Goal: Task Accomplishment & Management: Use online tool/utility

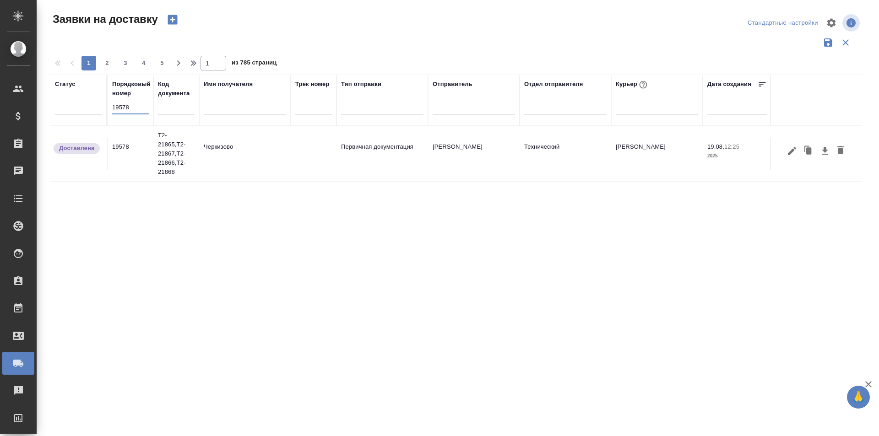
click at [141, 103] on input "19578" at bounding box center [130, 107] width 37 height 13
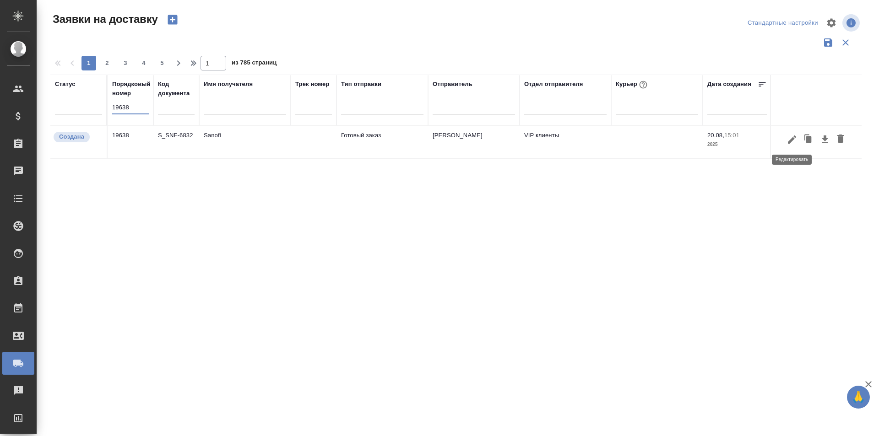
type input "19638"
click at [795, 141] on icon "button" at bounding box center [791, 139] width 11 height 11
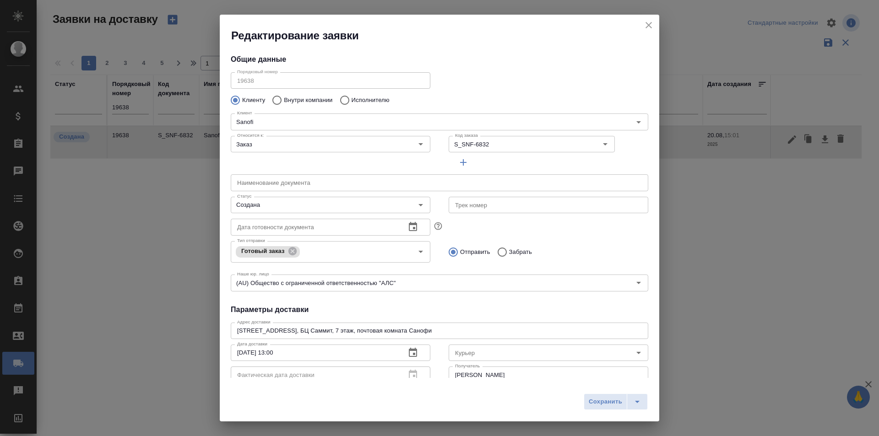
type input "VIP клиенты"
type input "[PERSON_NAME]"
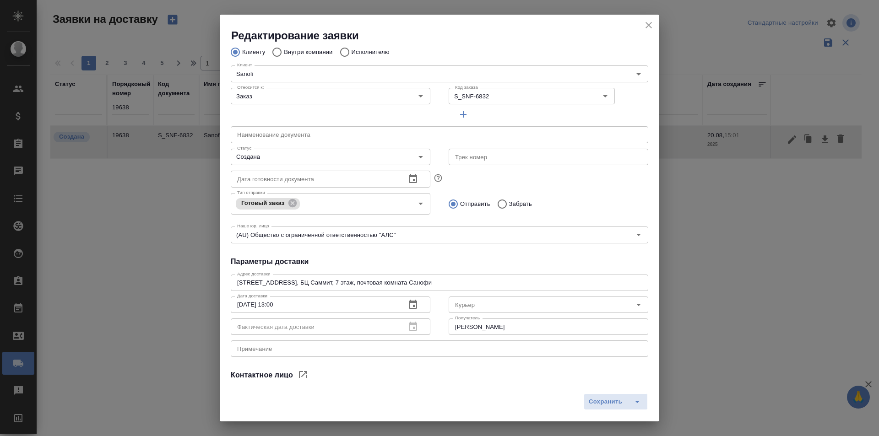
scroll to position [92, 0]
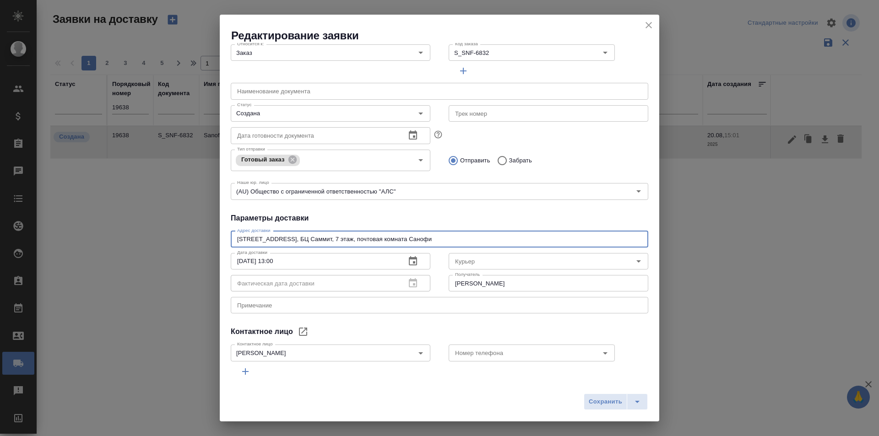
drag, startPoint x: 273, startPoint y: 240, endPoint x: 215, endPoint y: 240, distance: 58.1
click at [215, 240] on div "Редактирование заявки Общие данные Порядковый номер 19638 Порядковый номер Клие…" at bounding box center [439, 218] width 879 height 436
click at [641, 28] on h2 "Редактирование заявки" at bounding box center [445, 35] width 428 height 15
click at [643, 27] on icon "close" at bounding box center [648, 25] width 11 height 11
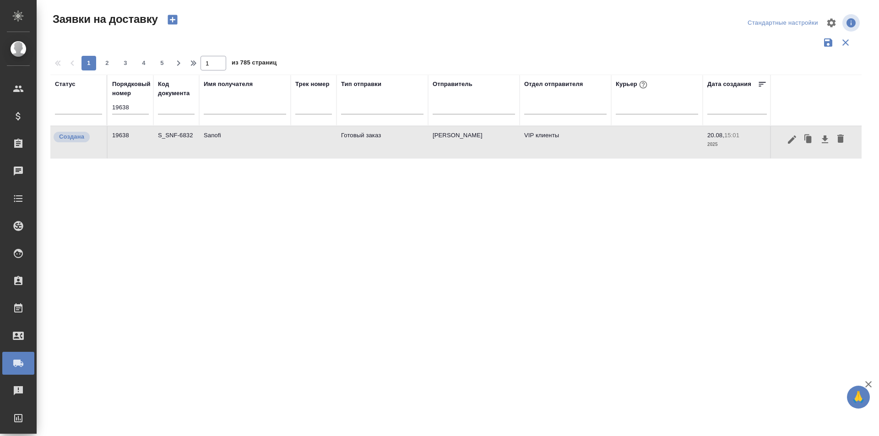
click at [146, 110] on input "19638" at bounding box center [130, 107] width 37 height 13
paste input "6"
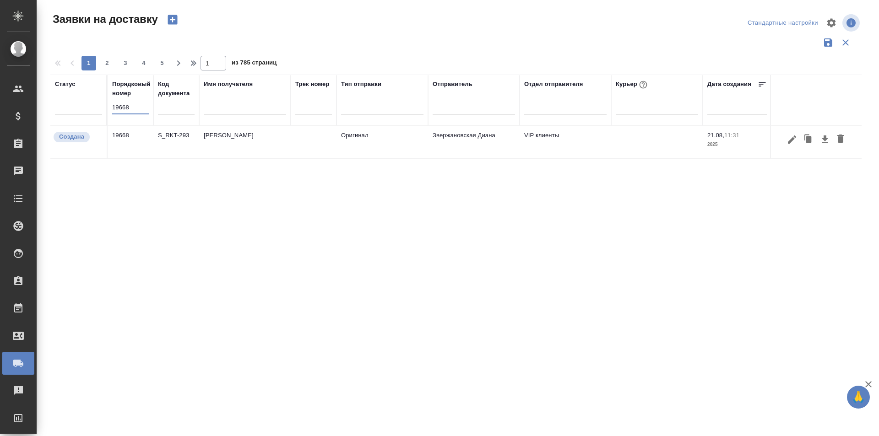
click at [145, 107] on input "19668" at bounding box center [130, 107] width 37 height 13
click at [144, 107] on input "19668" at bounding box center [130, 107] width 37 height 13
paste input "76"
type input "19676"
click at [785, 141] on button "button" at bounding box center [792, 139] width 16 height 17
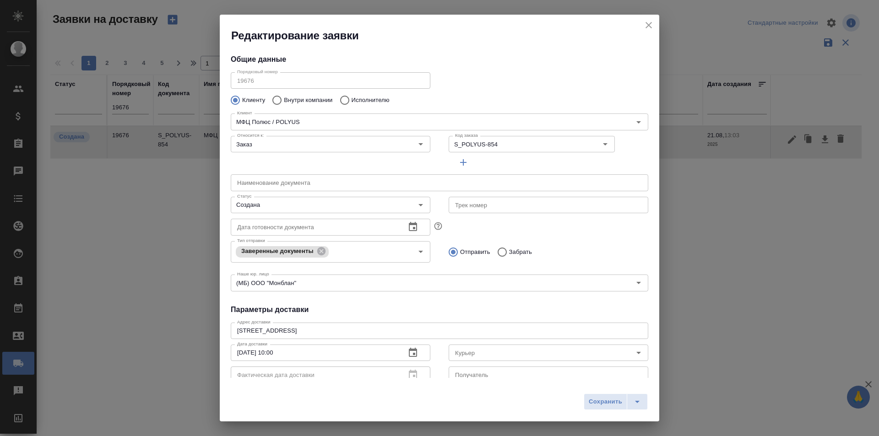
type input "[PERSON_NAME]"
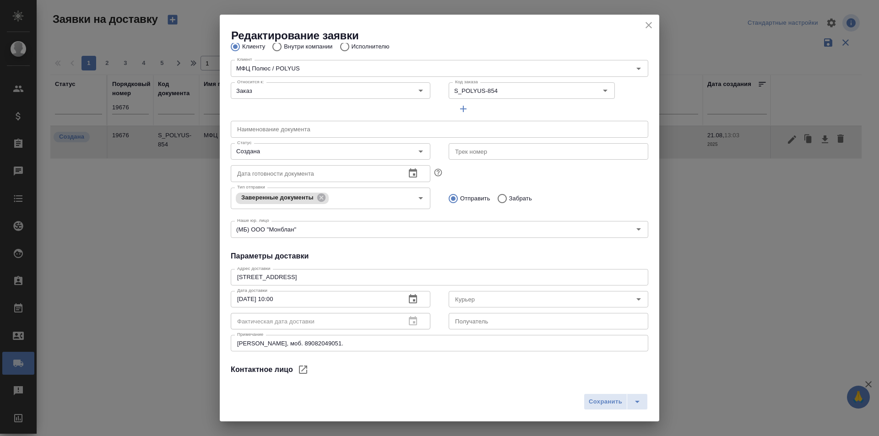
scroll to position [125, 0]
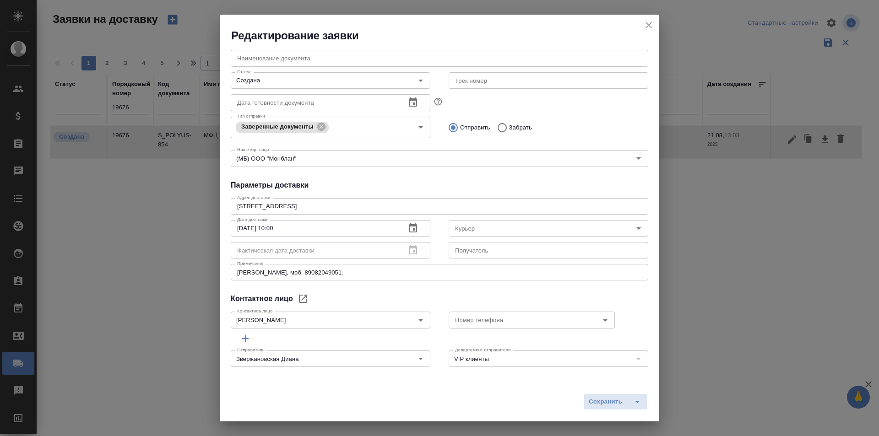
click at [652, 28] on icon "close" at bounding box center [648, 25] width 11 height 11
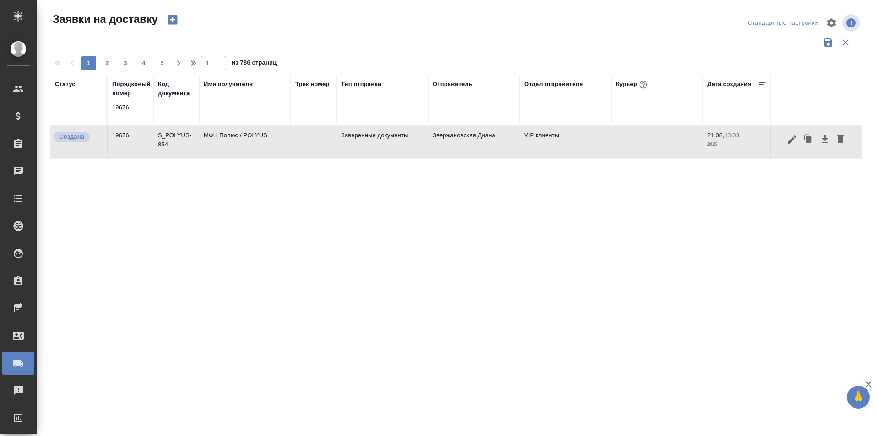
click at [136, 111] on input "19676" at bounding box center [130, 107] width 37 height 13
